Goal: Check status: Check status

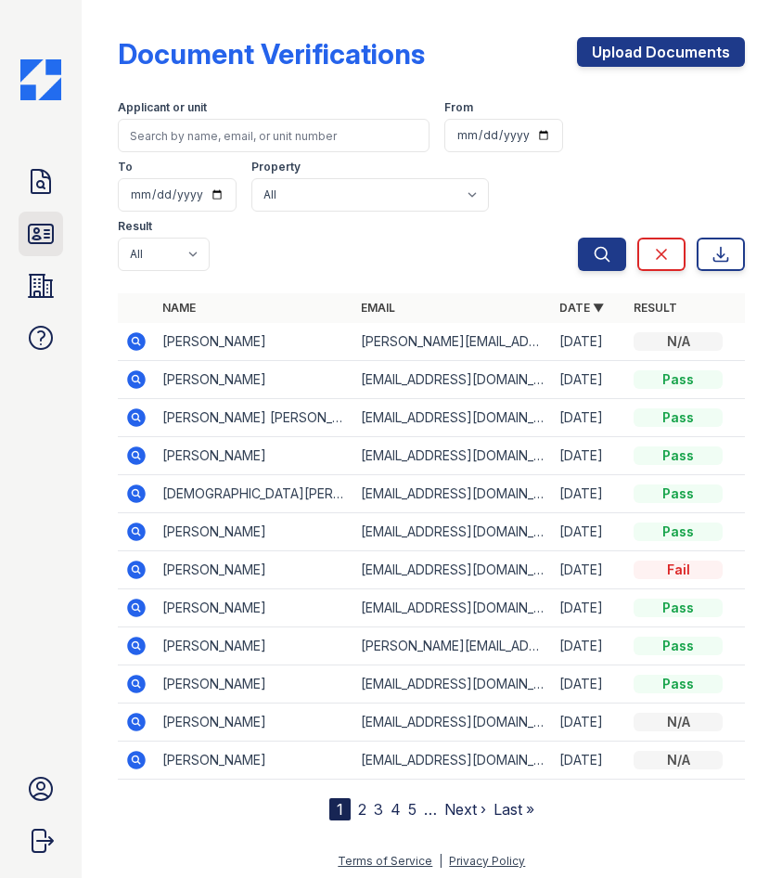
click at [40, 234] on icon at bounding box center [41, 234] width 30 height 30
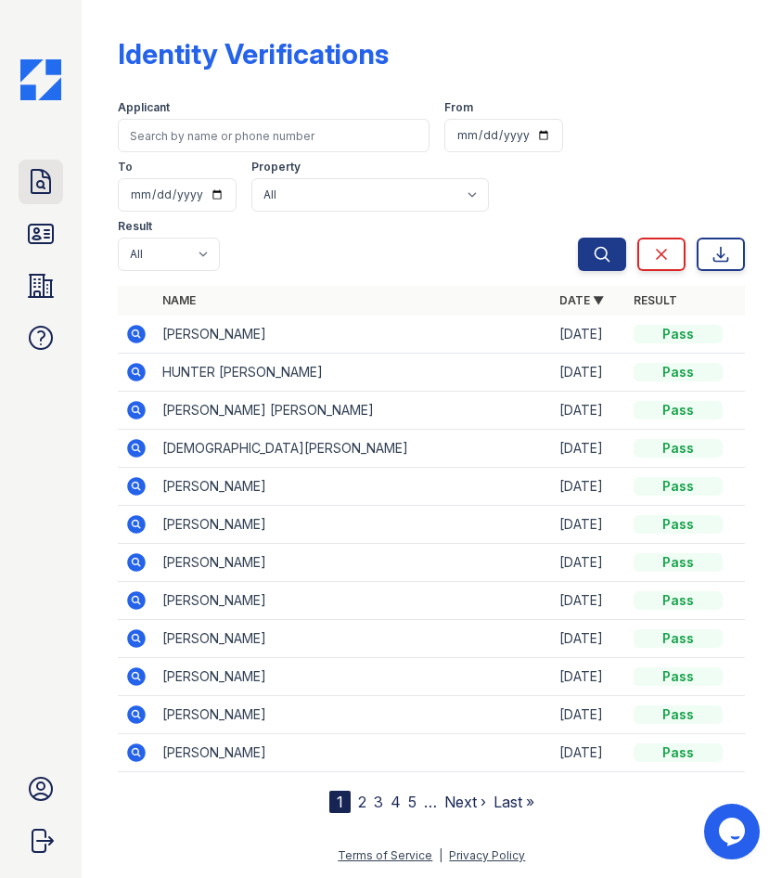
click at [46, 170] on icon at bounding box center [41, 182] width 30 height 30
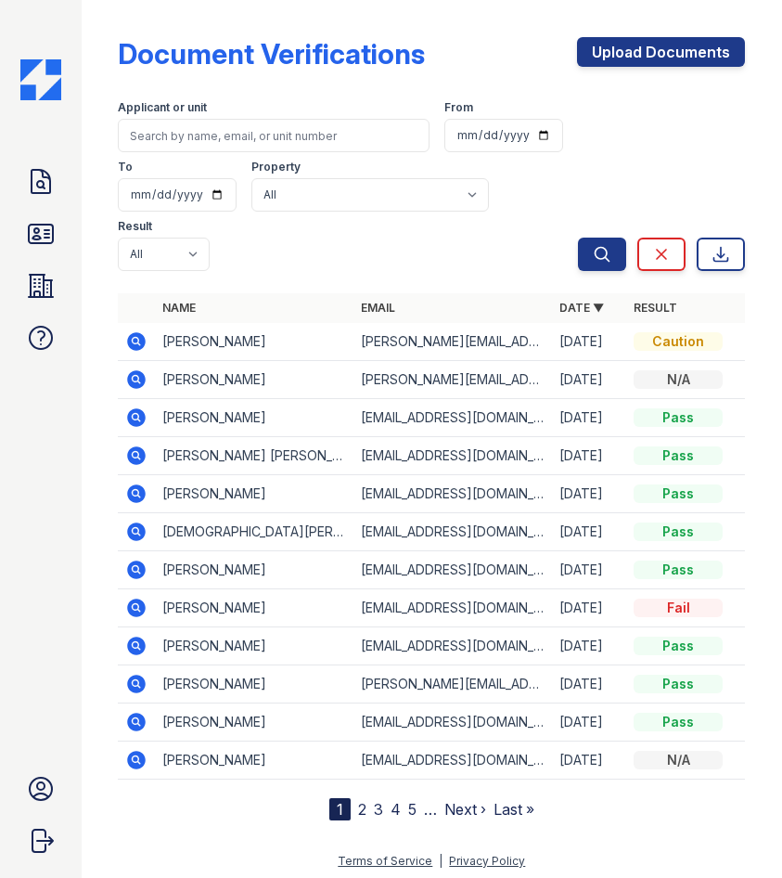
click at [135, 344] on icon at bounding box center [137, 341] width 19 height 19
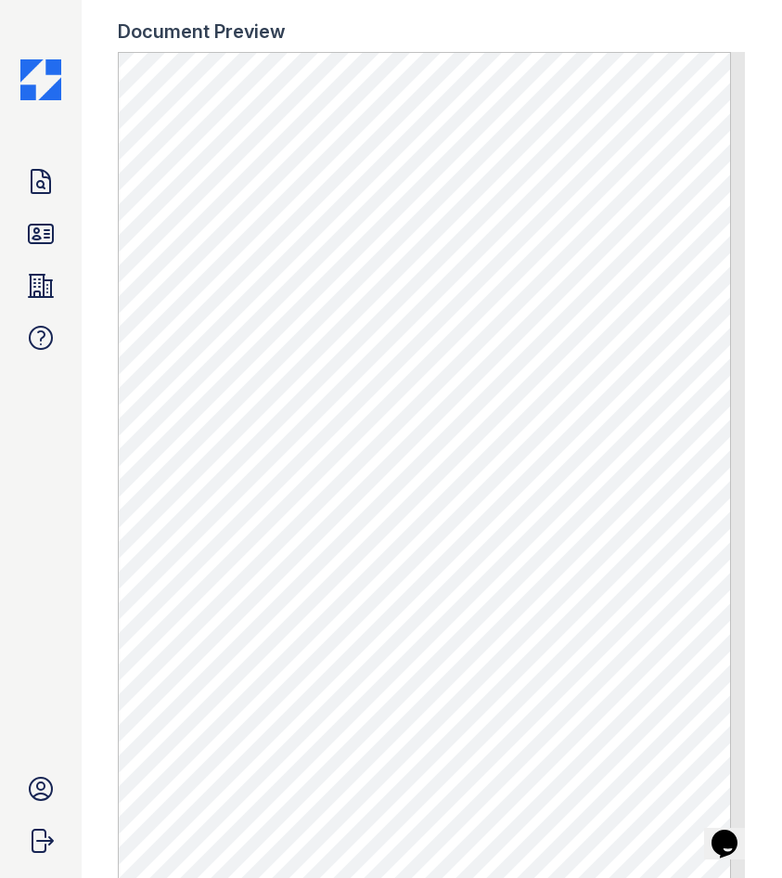
scroll to position [995, 0]
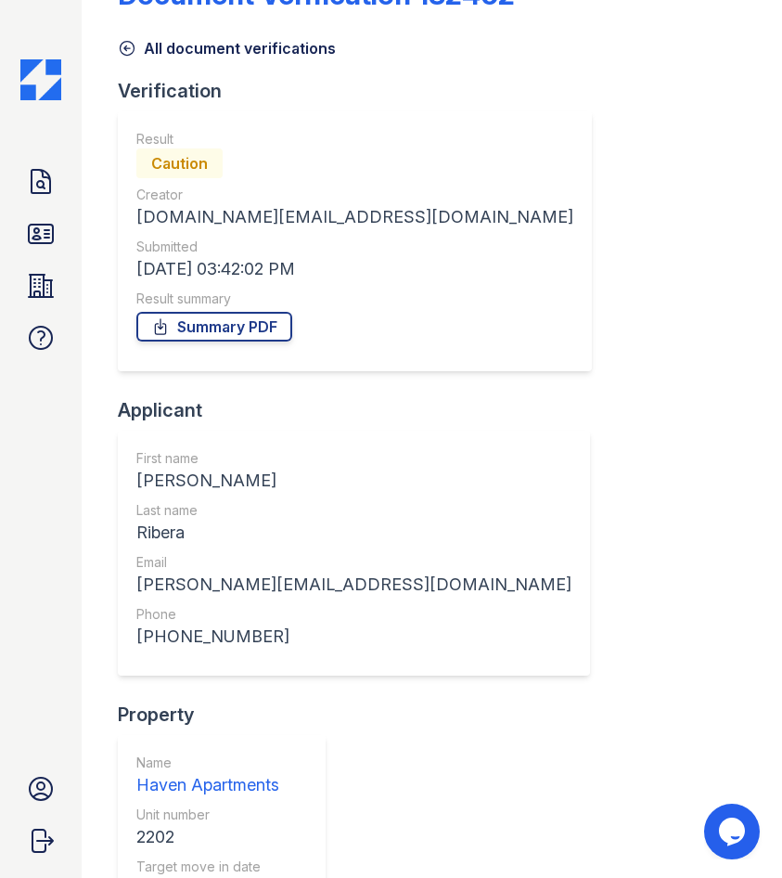
scroll to position [371, 0]
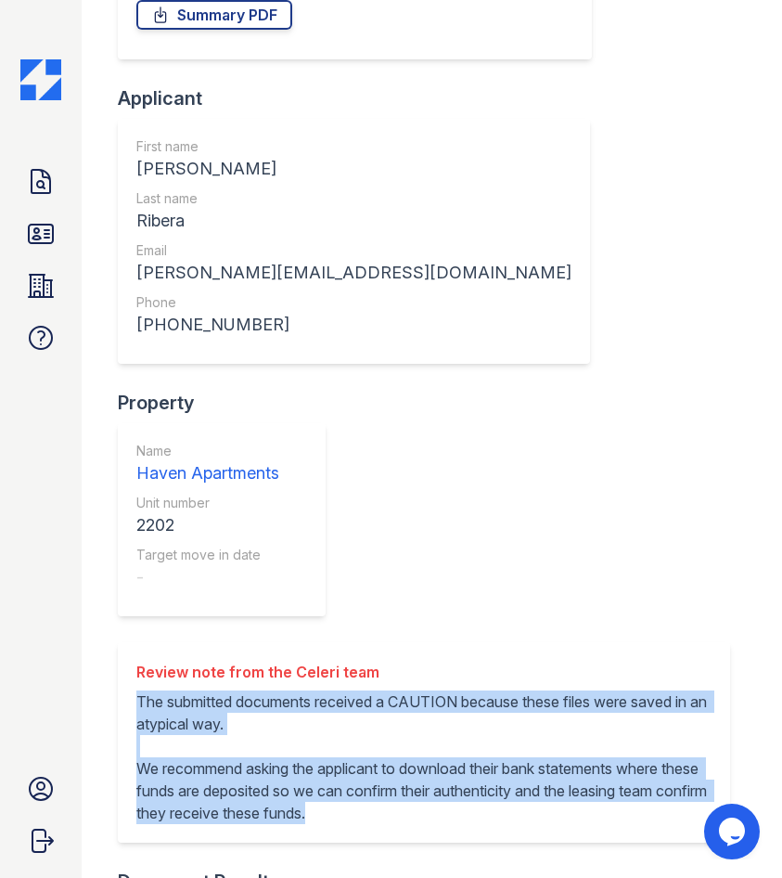
drag, startPoint x: 141, startPoint y: 397, endPoint x: 413, endPoint y: 531, distance: 302.8
click at [413, 642] on div "Review note from the Celeri team The submitted documents received a CAUTION bec…" at bounding box center [424, 742] width 612 height 200
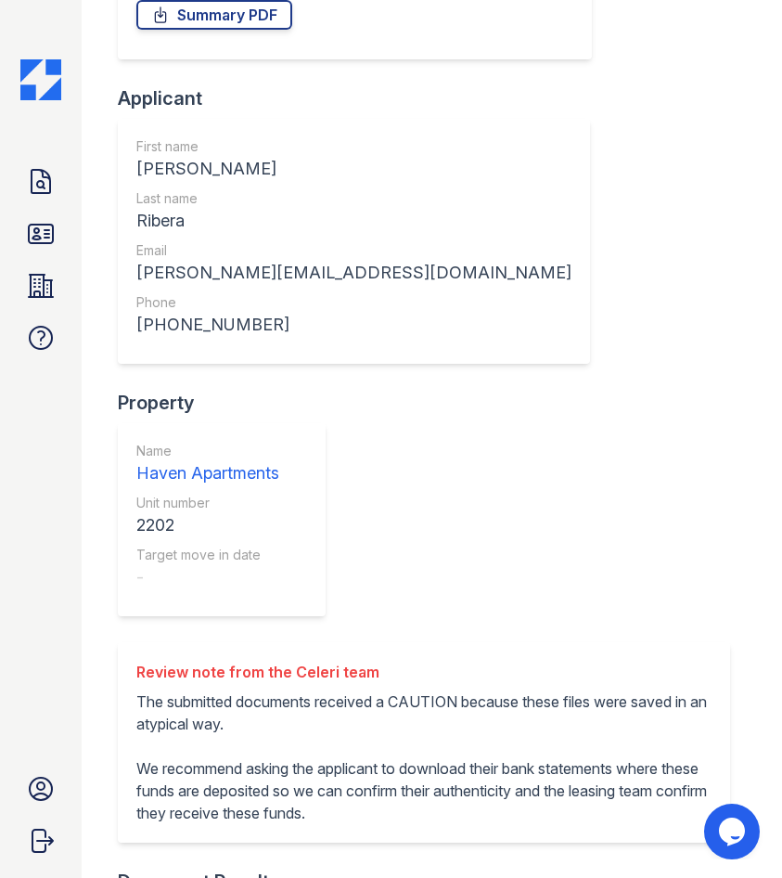
drag, startPoint x: 411, startPoint y: 529, endPoint x: 400, endPoint y: 253, distance: 275.7
click at [400, 253] on div "Verification Result Caution Creator haven.pm@cafmanagement.com Submitted 08/25/…" at bounding box center [431, 204] width 627 height 876
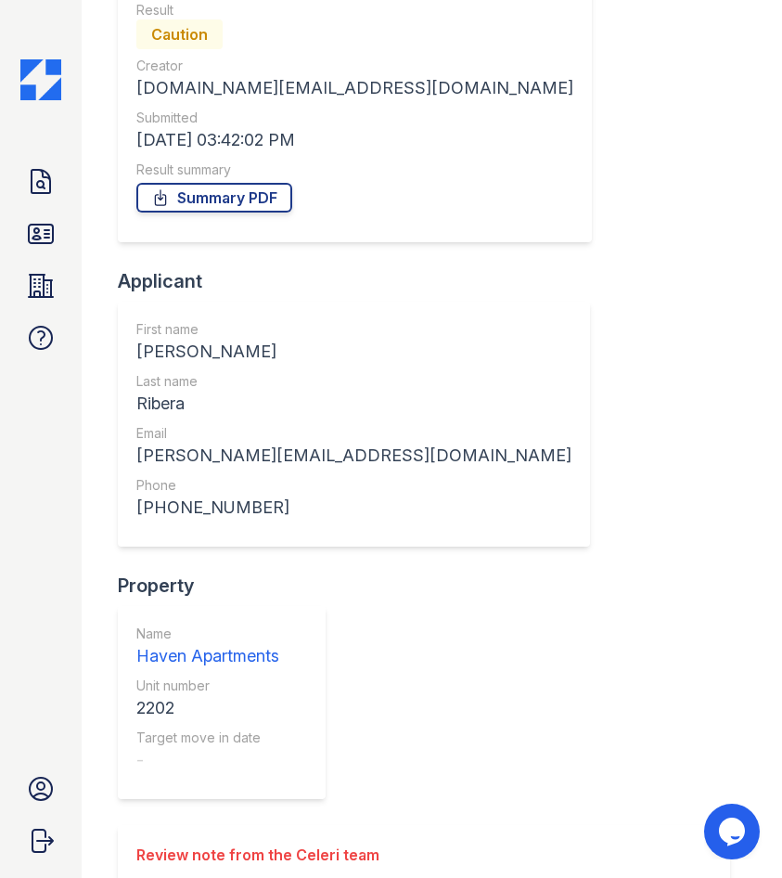
scroll to position [0, 0]
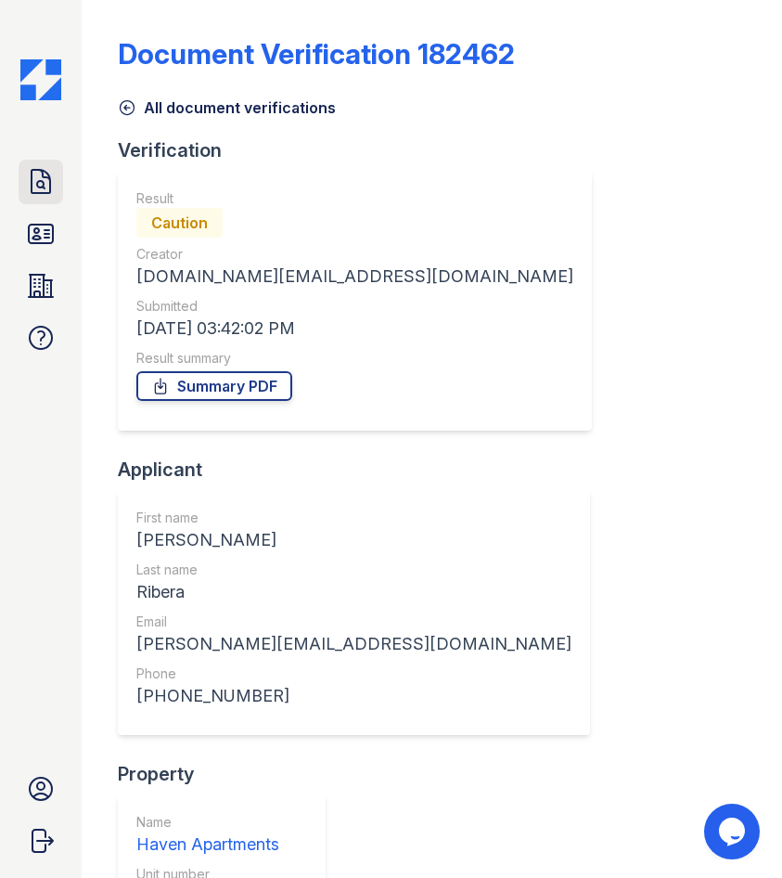
click at [32, 193] on icon at bounding box center [41, 181] width 19 height 23
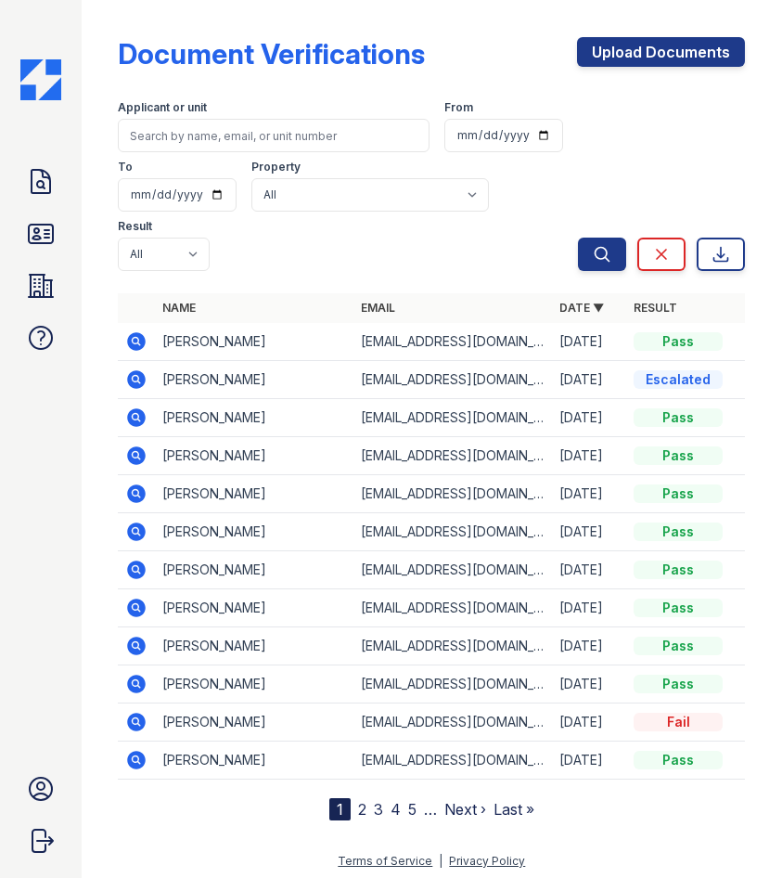
click at [212, 844] on div "Document Verifications Upload Documents Filter Applicant or unit From To Proper…" at bounding box center [431, 425] width 641 height 850
click at [139, 341] on icon at bounding box center [136, 341] width 22 height 22
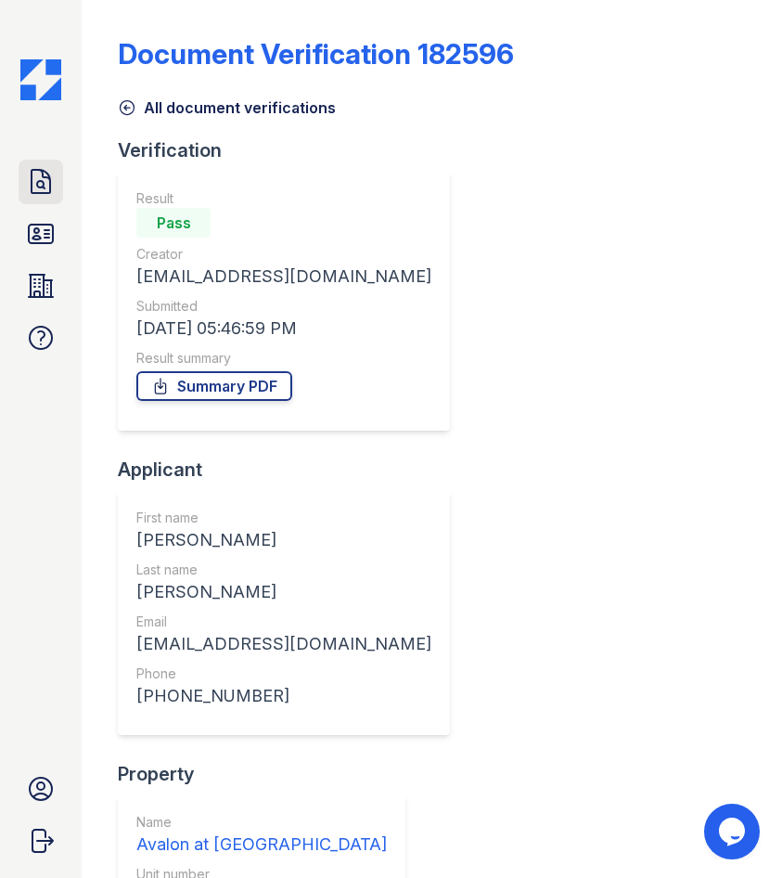
click at [43, 190] on icon at bounding box center [41, 182] width 30 height 30
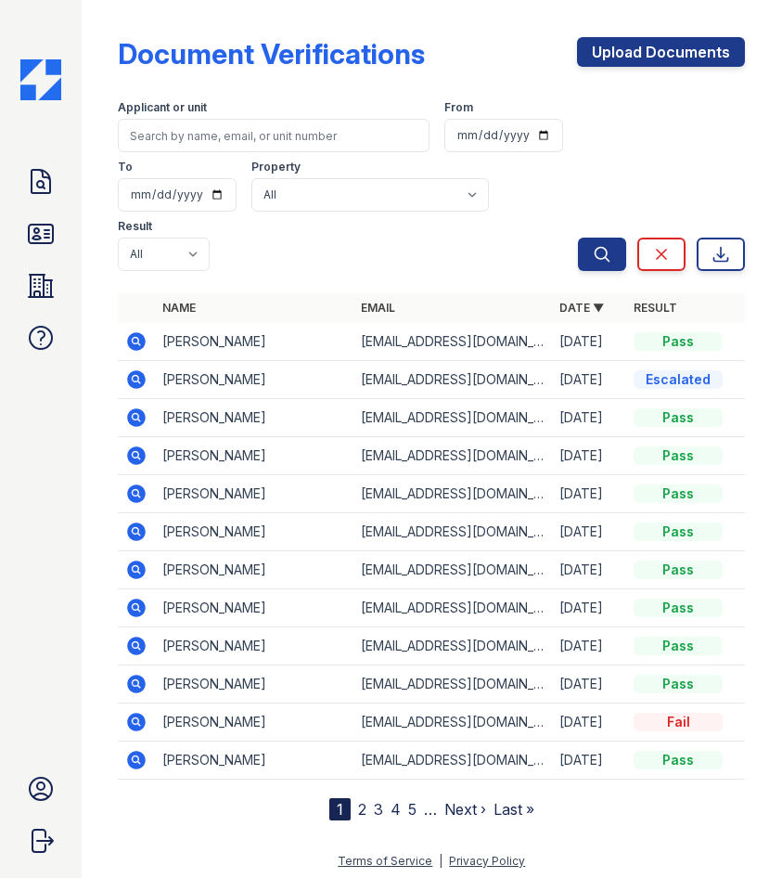
click at [136, 426] on icon at bounding box center [137, 417] width 19 height 19
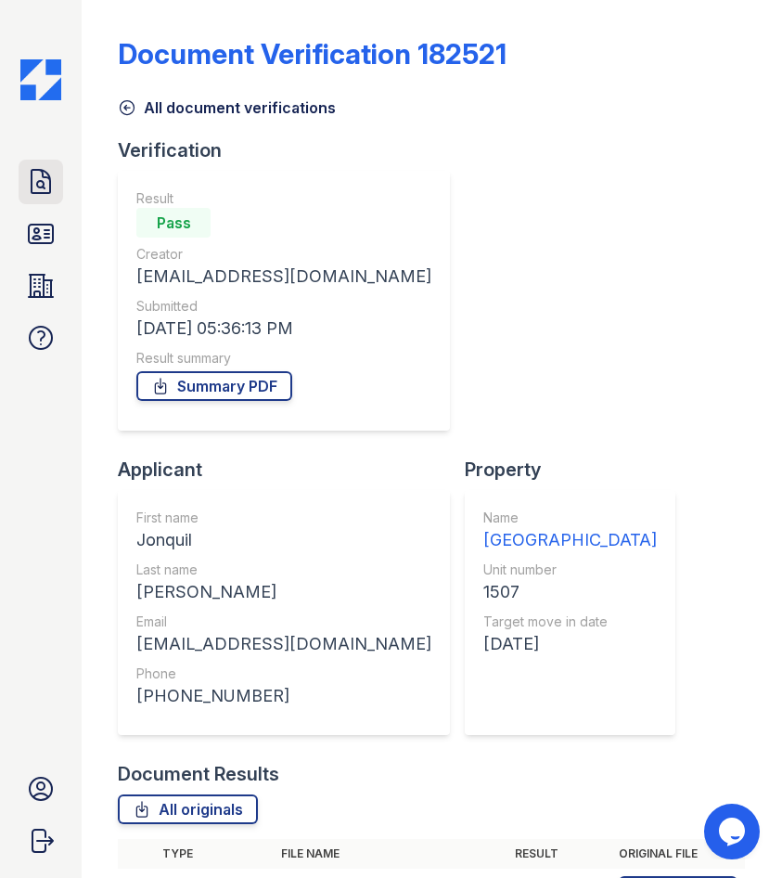
click at [27, 177] on icon at bounding box center [41, 182] width 30 height 30
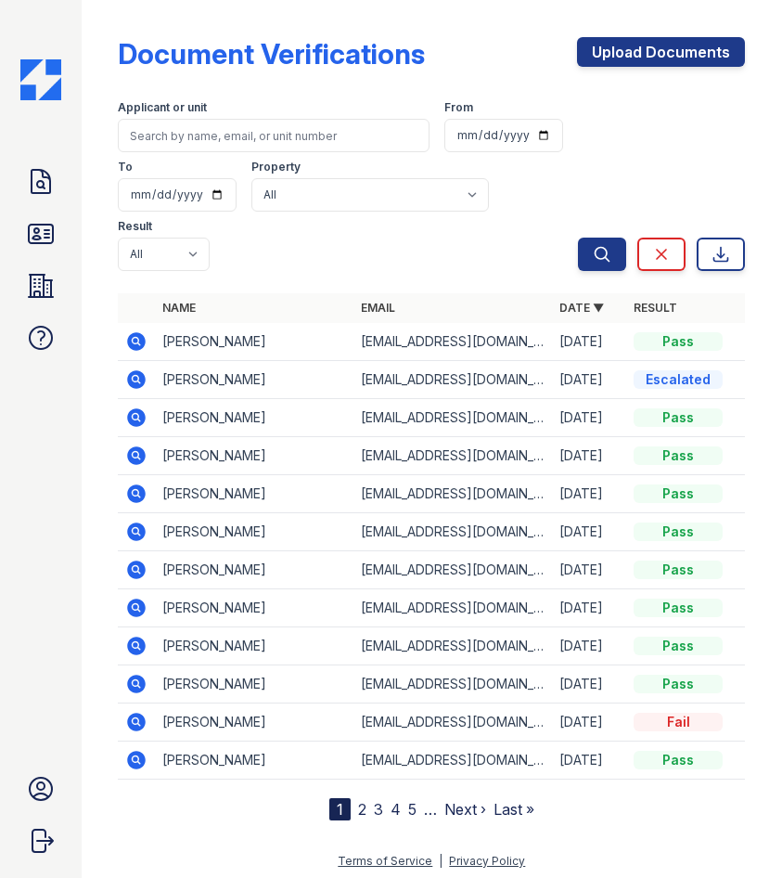
click at [138, 492] on icon at bounding box center [136, 493] width 22 height 22
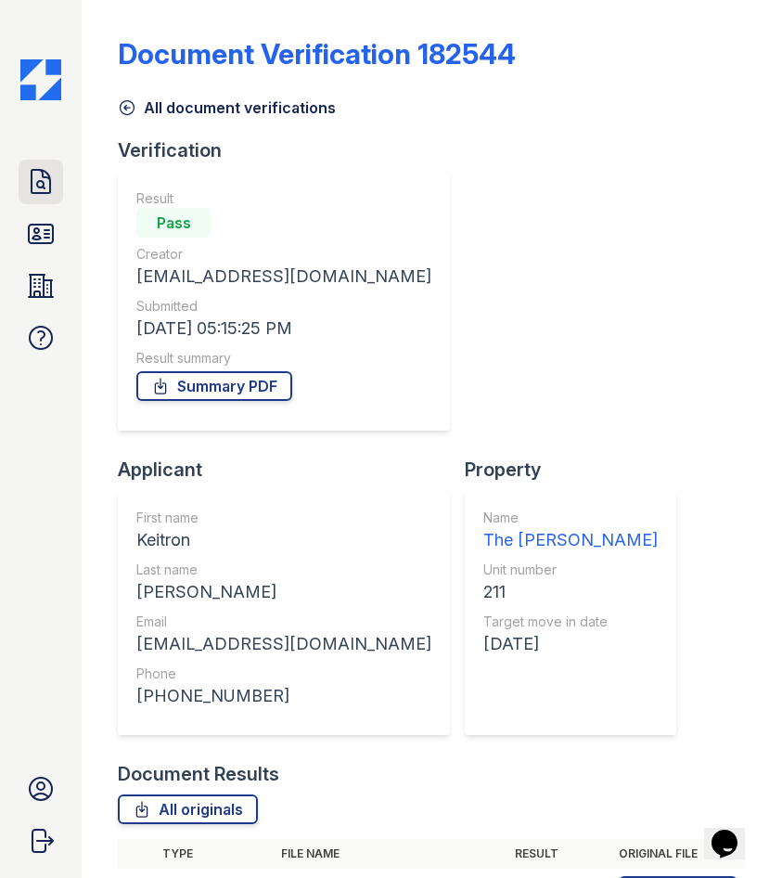
click at [43, 178] on icon at bounding box center [41, 182] width 30 height 30
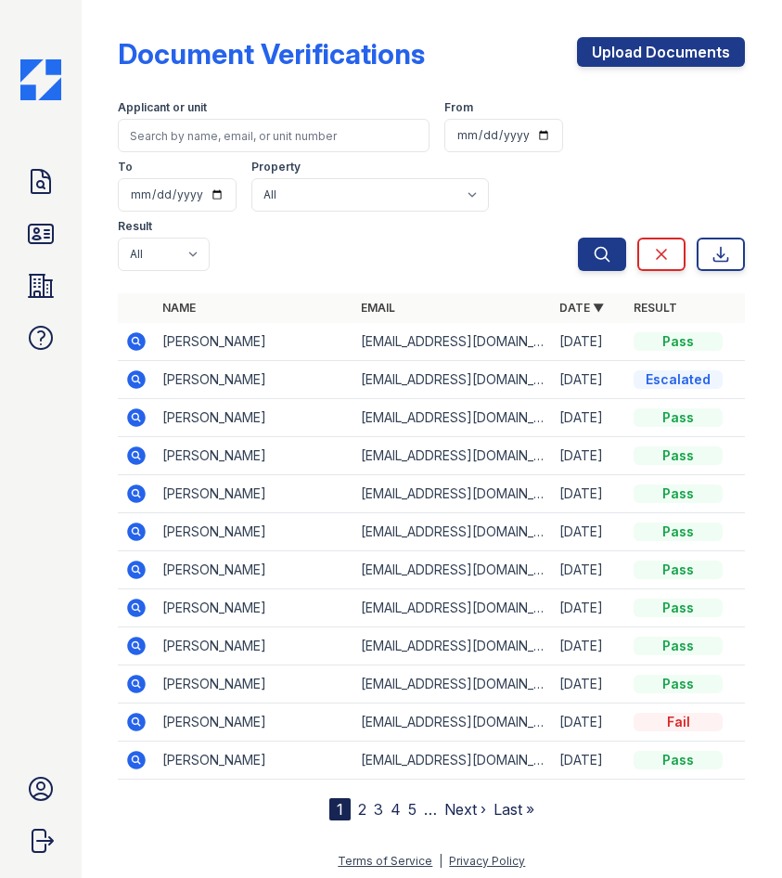
click at [139, 343] on icon at bounding box center [136, 341] width 22 height 22
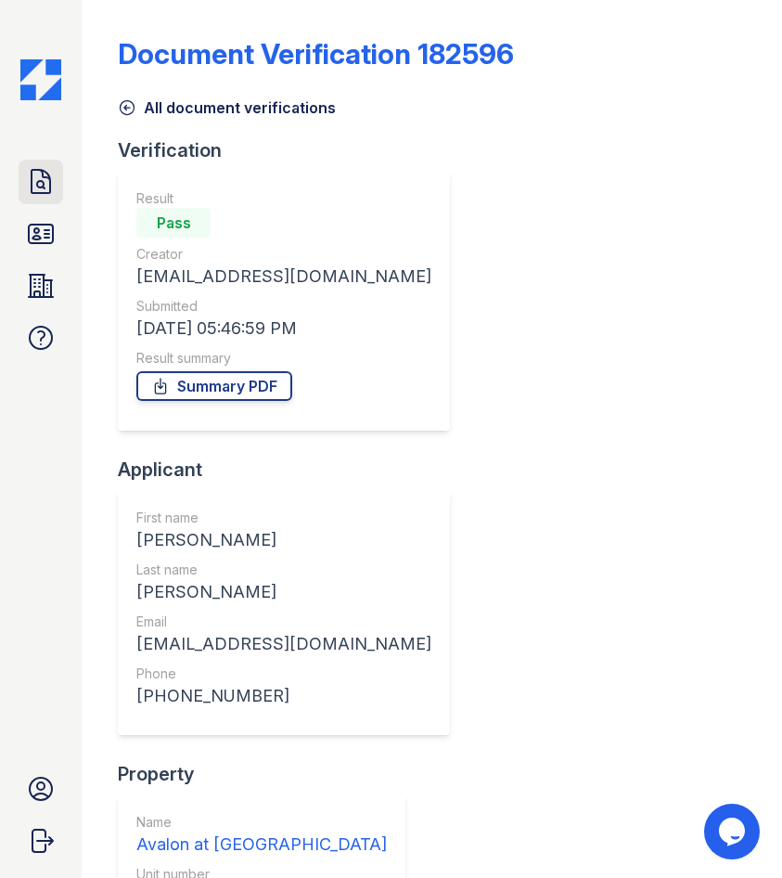
click at [29, 174] on icon at bounding box center [41, 182] width 30 height 30
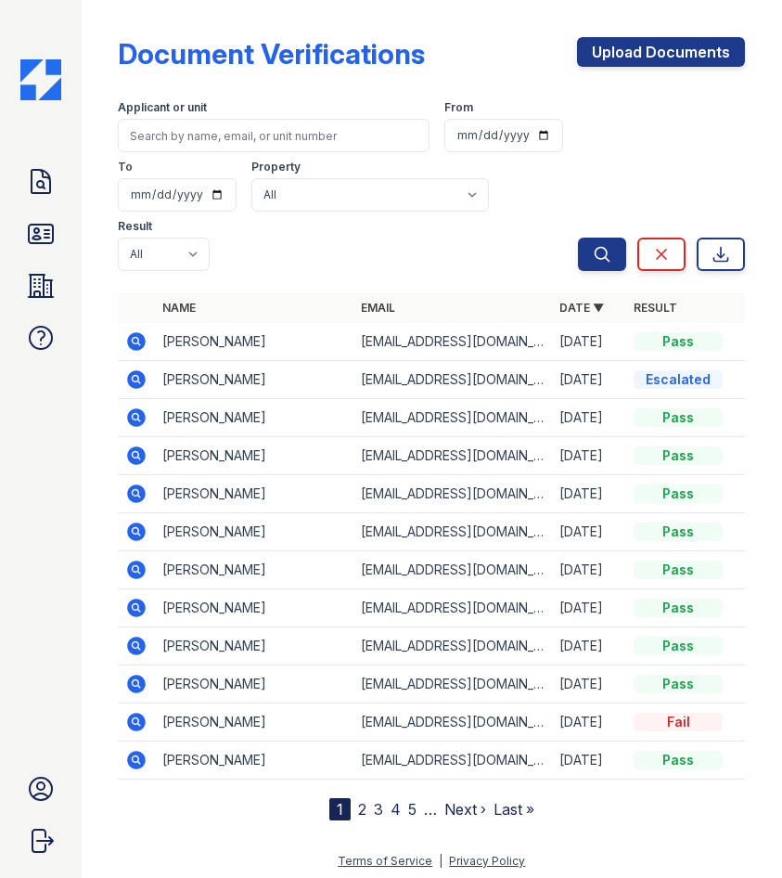
click at [138, 647] on icon at bounding box center [136, 645] width 22 height 22
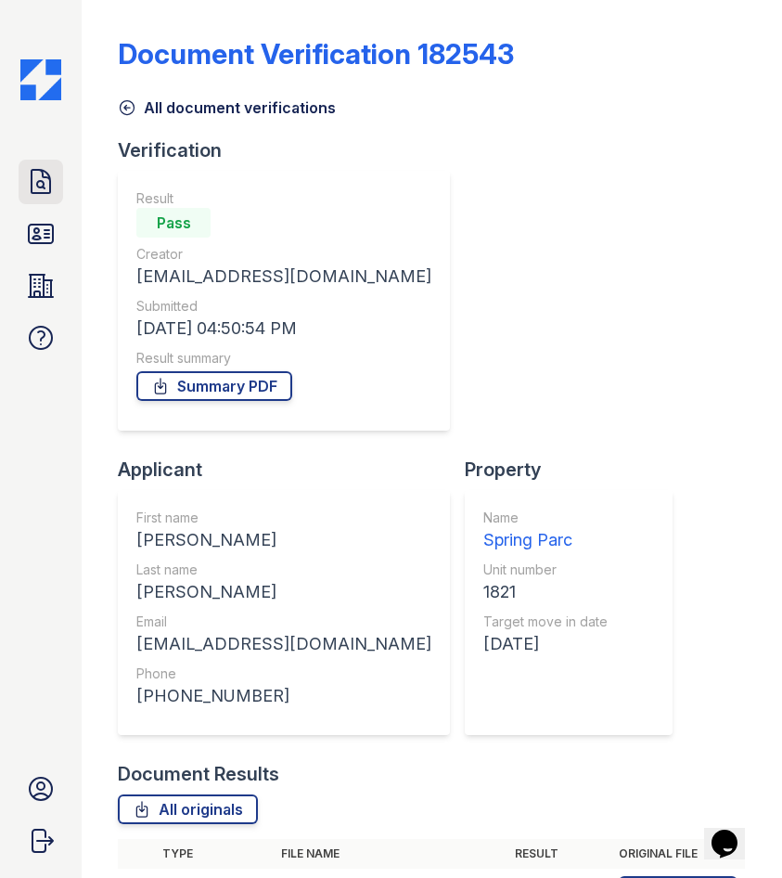
click at [42, 193] on icon at bounding box center [41, 181] width 19 height 23
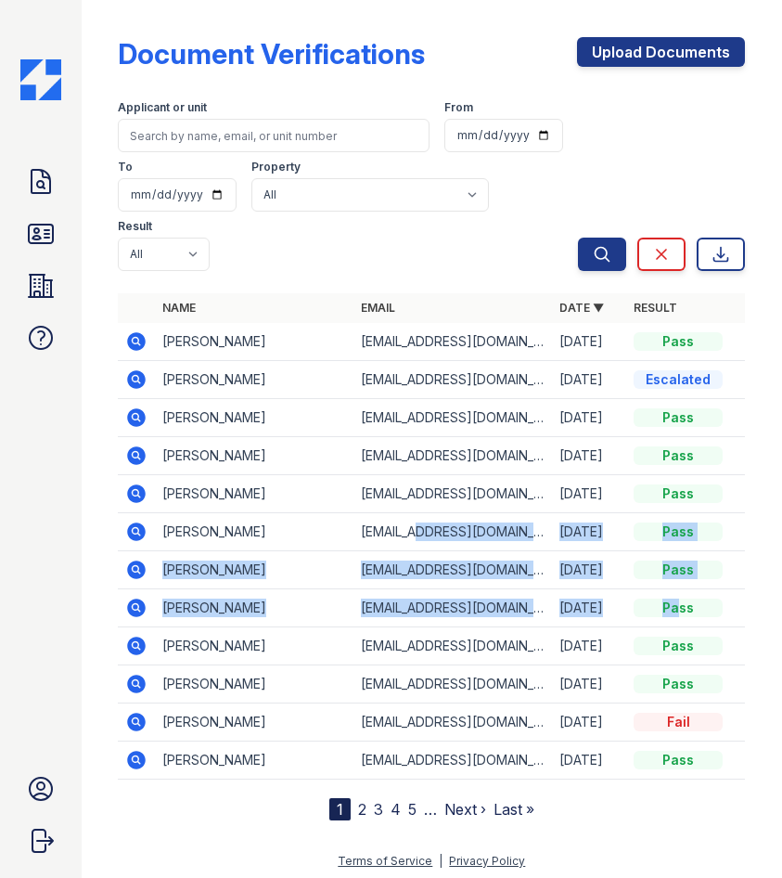
drag, startPoint x: 463, startPoint y: 541, endPoint x: 657, endPoint y: 596, distance: 201.4
click at [657, 596] on tbody "[PERSON_NAME] [EMAIL_ADDRESS][DOMAIN_NAME] [DATE] Avalon at [GEOGRAPHIC_DATA] 2…" at bounding box center [431, 551] width 627 height 456
